Goal: Task Accomplishment & Management: Use online tool/utility

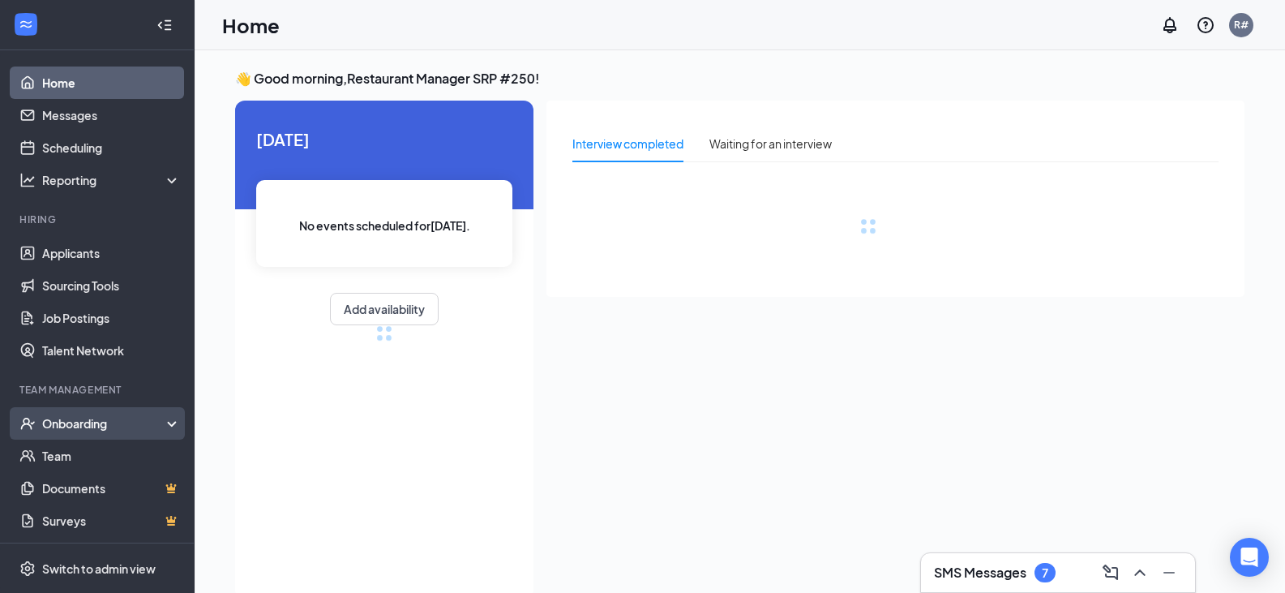
click at [87, 432] on div "Onboarding" at bounding box center [97, 423] width 195 height 32
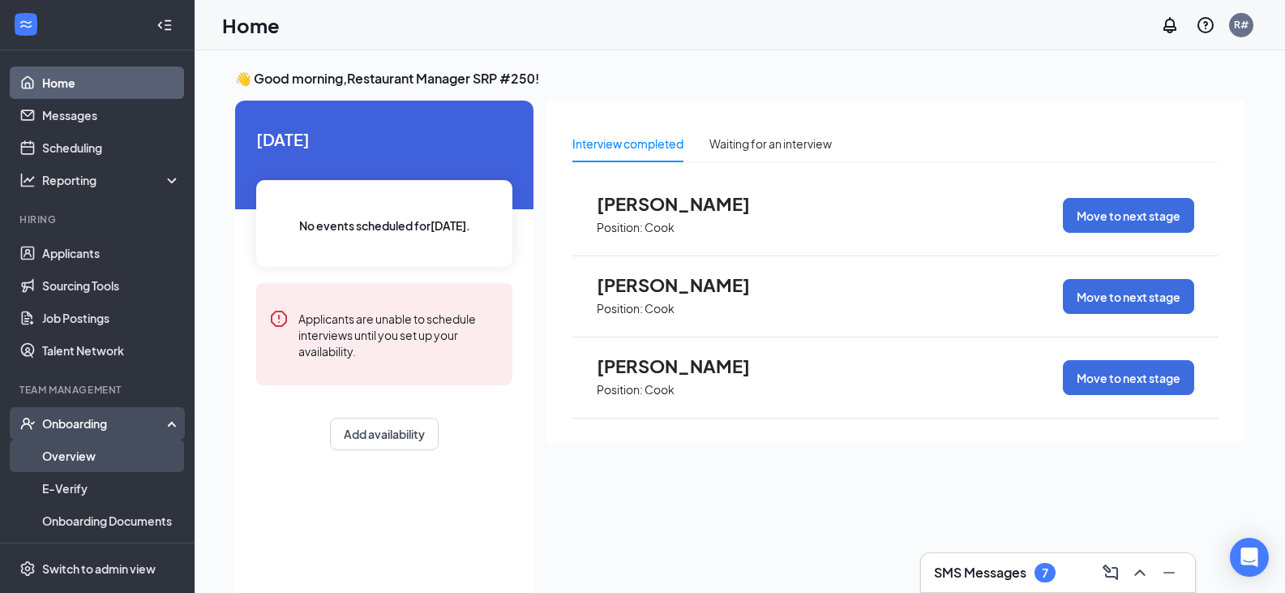
click at [42, 453] on link "Overview" at bounding box center [111, 455] width 139 height 32
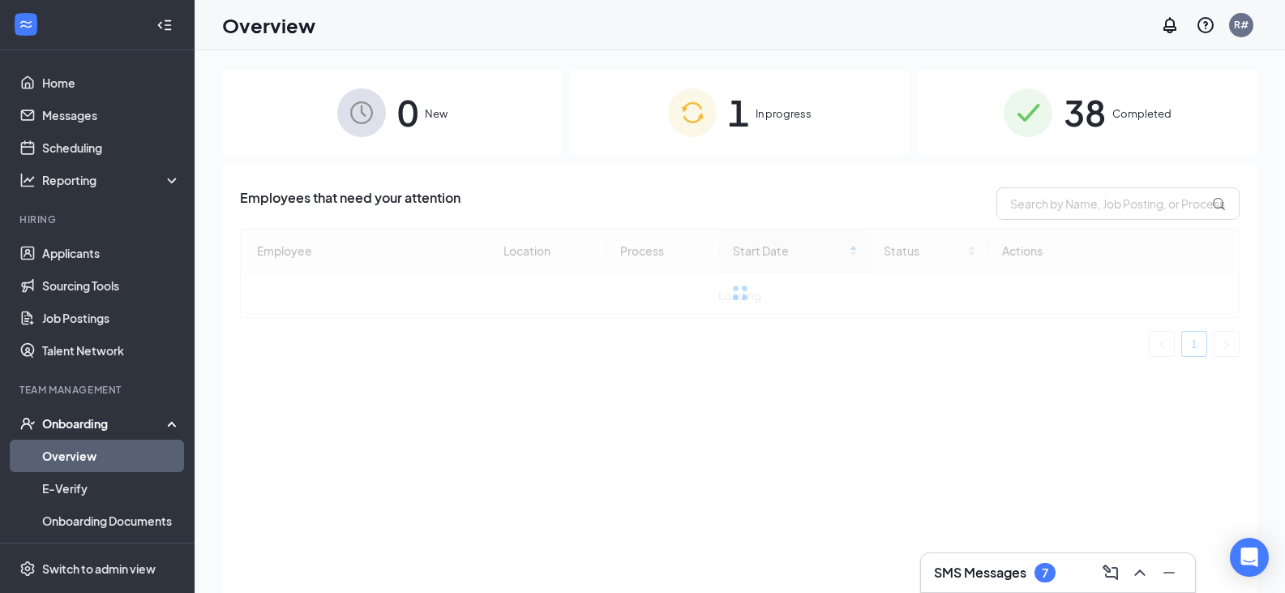
click at [772, 135] on div "1 In progress" at bounding box center [740, 112] width 340 height 85
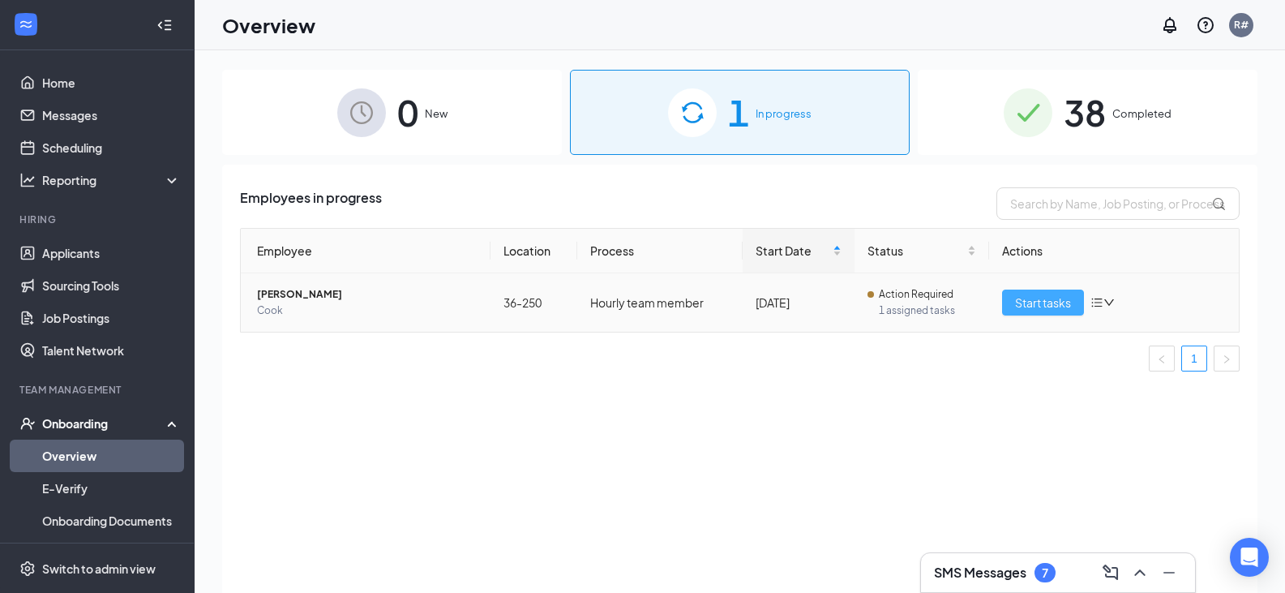
click at [1008, 299] on button "Start tasks" at bounding box center [1043, 302] width 82 height 26
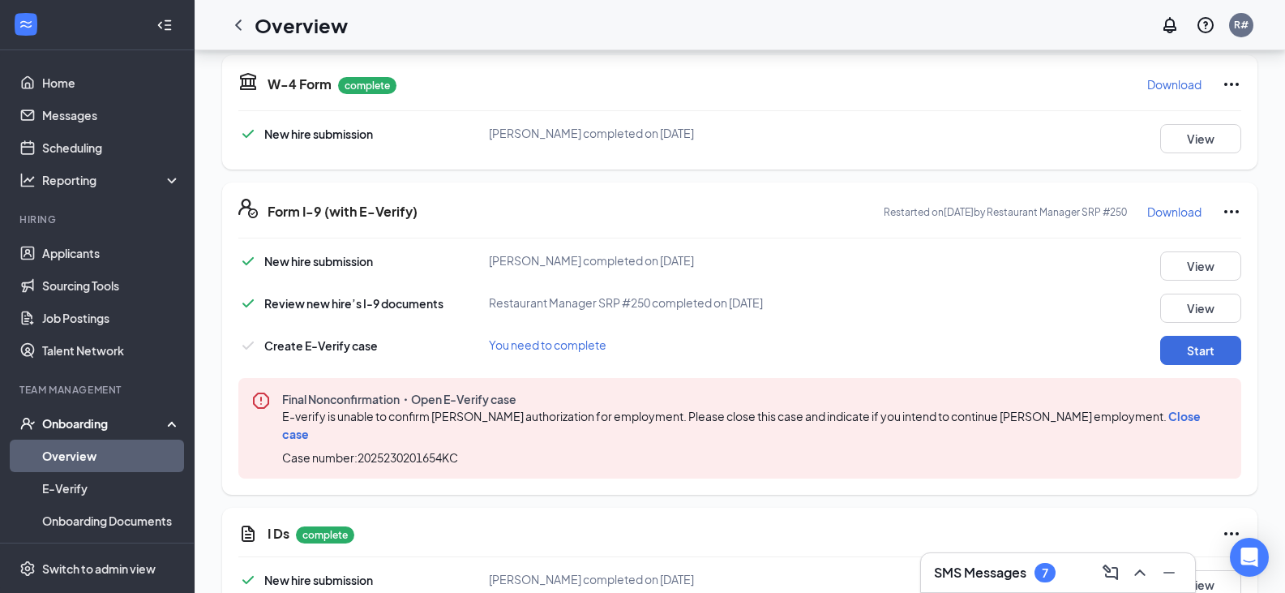
scroll to position [730, 0]
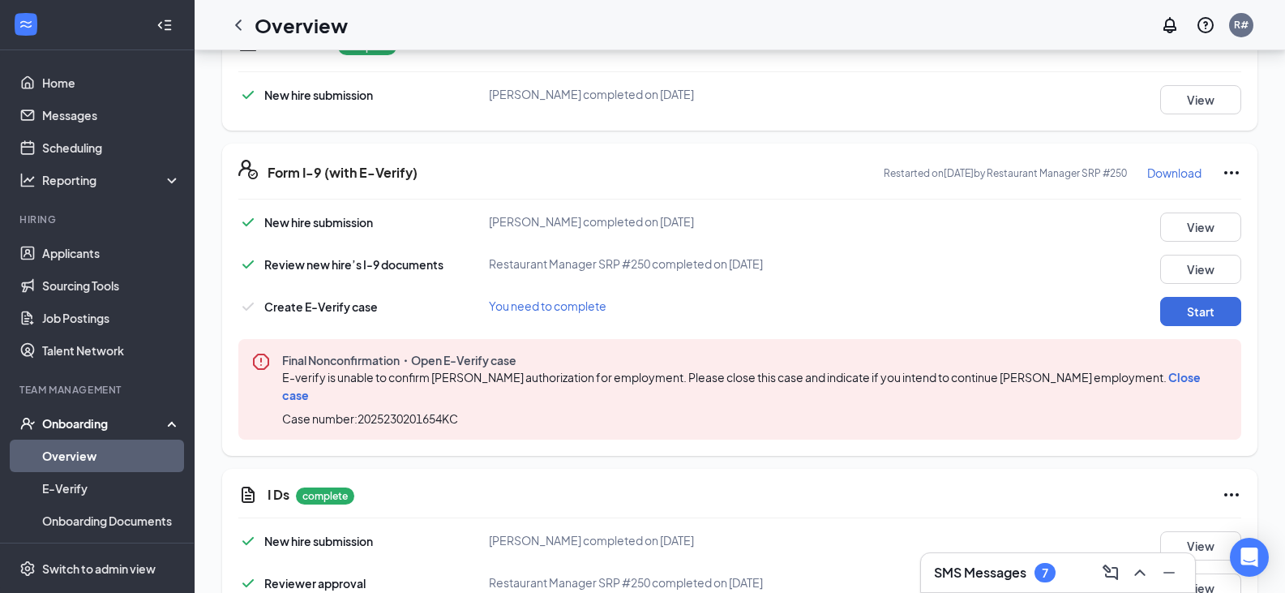
click at [1196, 373] on span "Close case" at bounding box center [741, 386] width 918 height 32
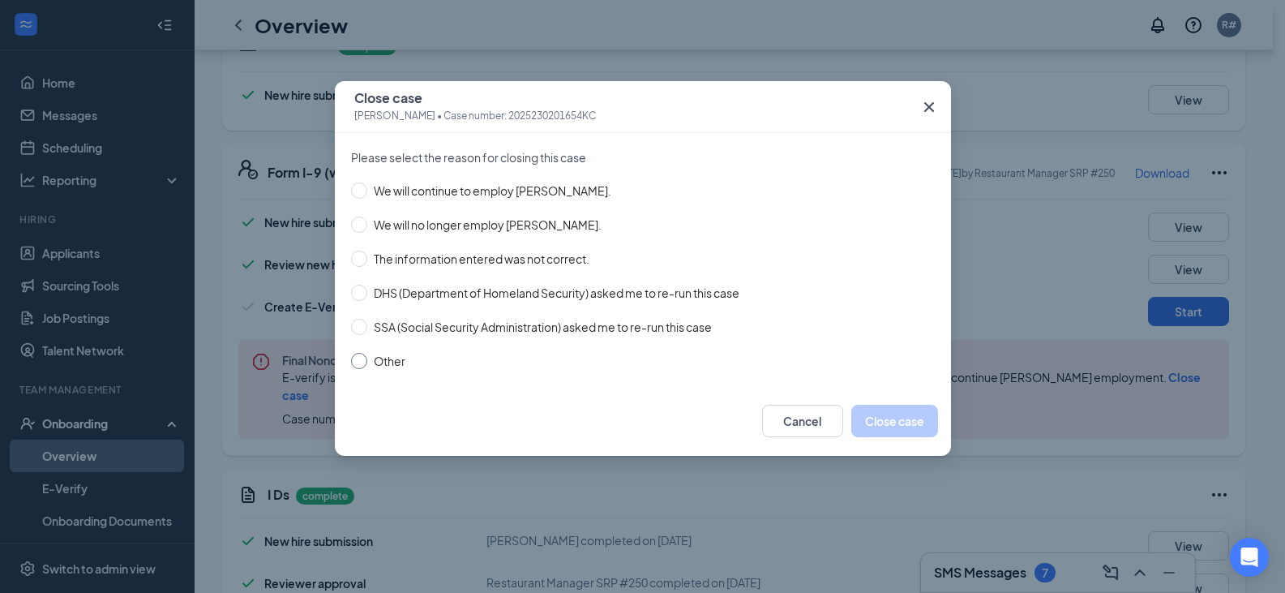
click at [361, 359] on input "Other" at bounding box center [359, 361] width 16 height 16
radio input "true"
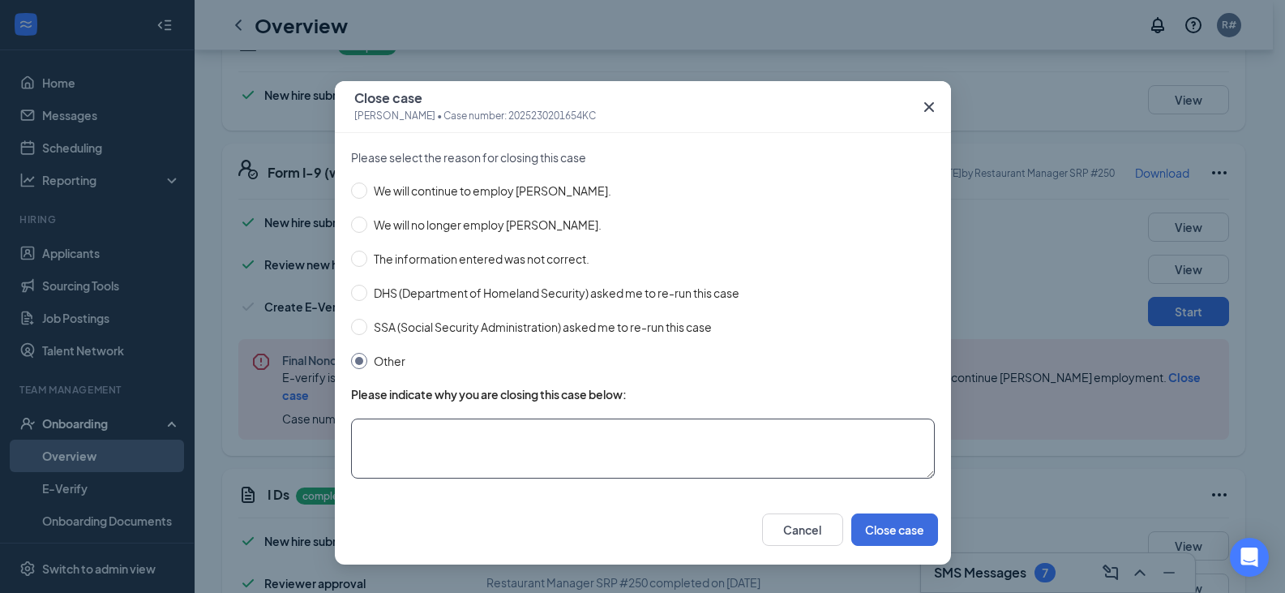
click at [409, 442] on textarea at bounding box center [643, 448] width 584 height 60
type textarea "Information was corrected"
click at [892, 528] on button "Close case" at bounding box center [894, 529] width 87 height 32
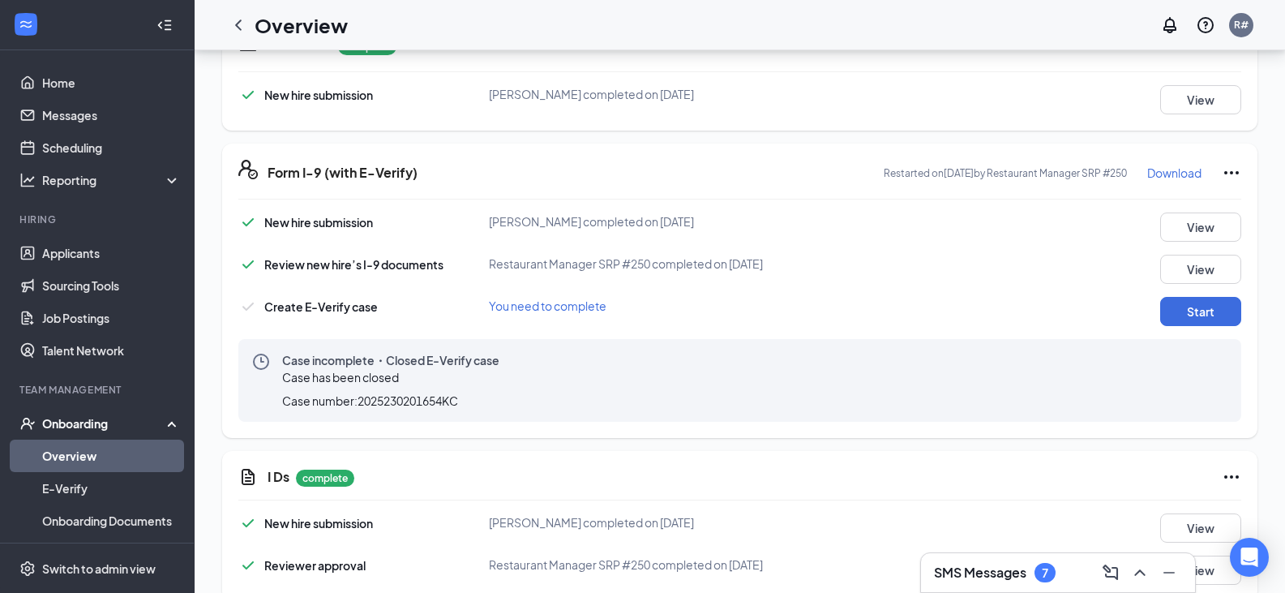
scroll to position [811, 0]
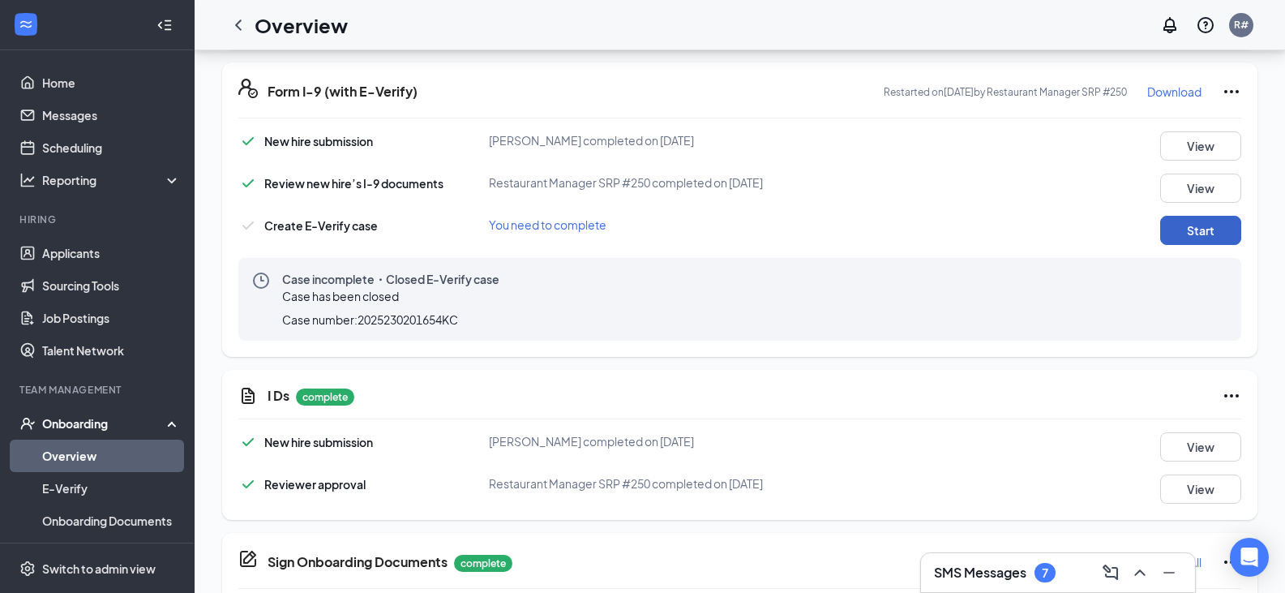
click at [1192, 230] on button "Start" at bounding box center [1200, 230] width 81 height 29
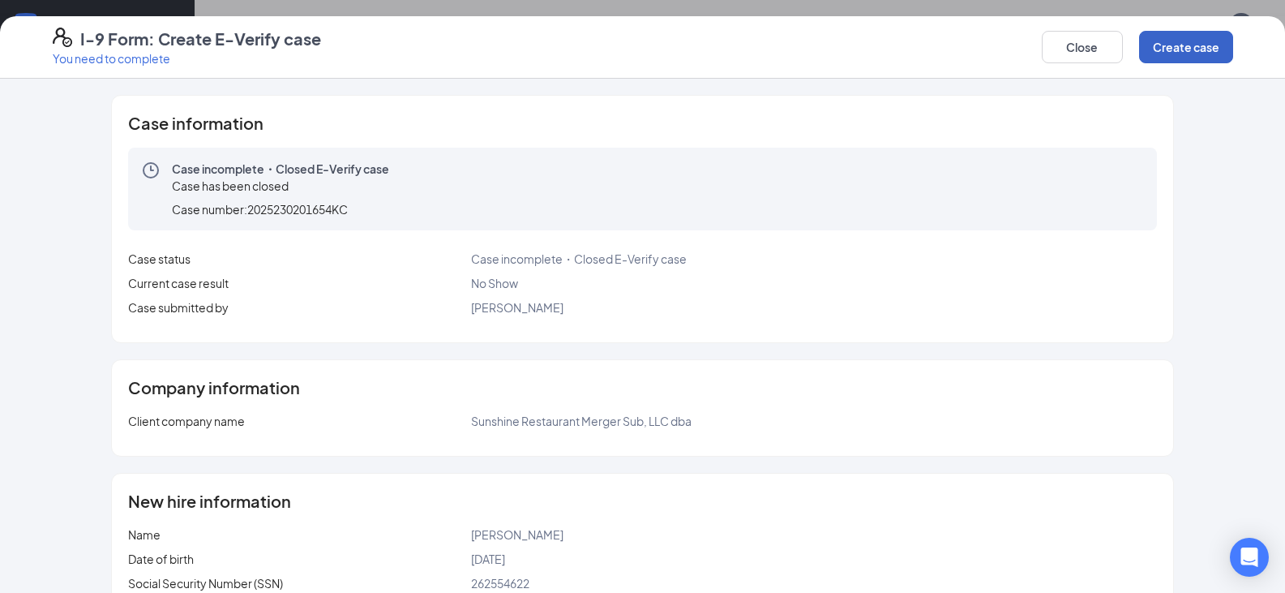
click at [1157, 49] on button "Create case" at bounding box center [1186, 47] width 94 height 32
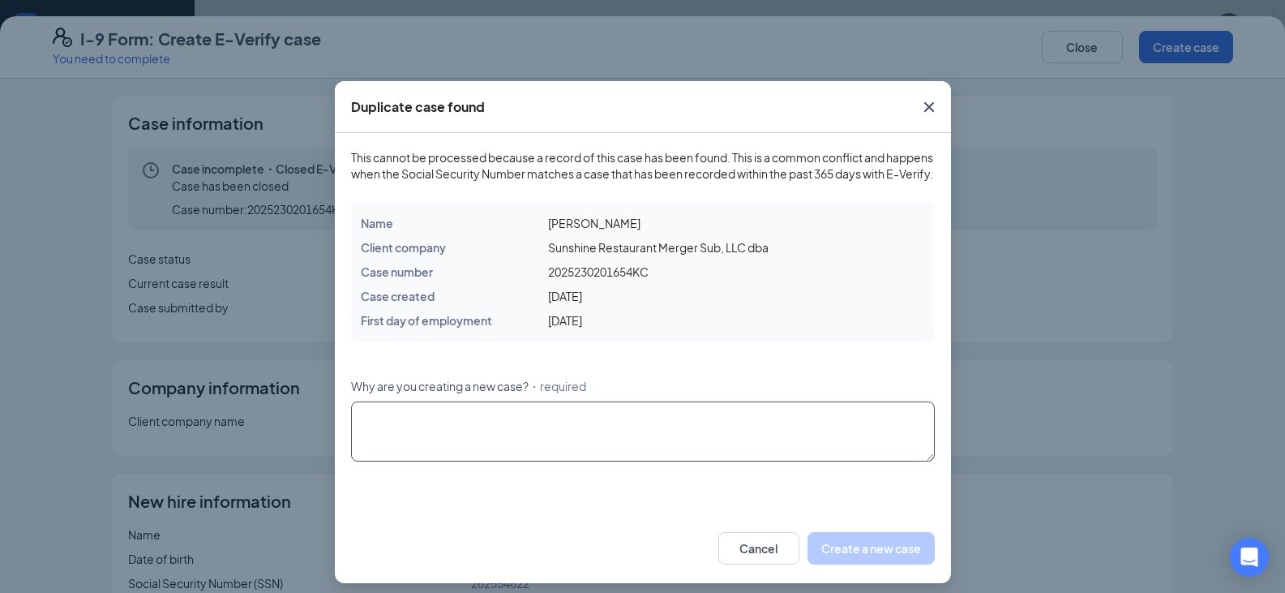
click at [563, 446] on textarea "Why are you creating a new case? ・required" at bounding box center [643, 431] width 584 height 60
type textarea "New Hire"
click at [903, 564] on button "Create a new case" at bounding box center [870, 548] width 127 height 32
